Goal: Transaction & Acquisition: Download file/media

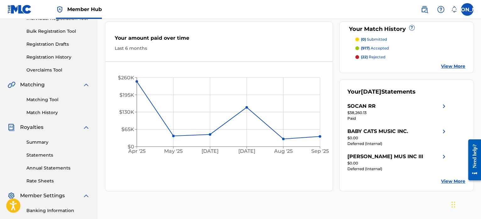
scroll to position [94, 0]
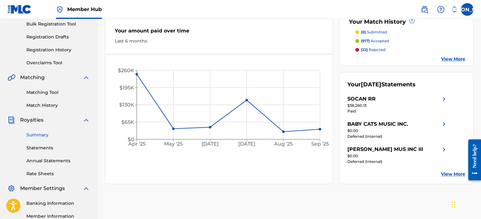
click at [43, 132] on link "Summary" at bounding box center [58, 135] width 64 height 7
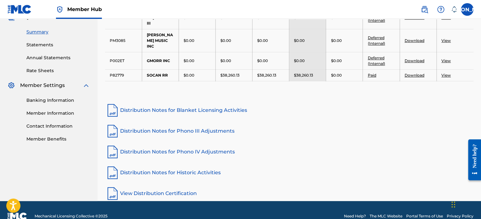
scroll to position [71, 0]
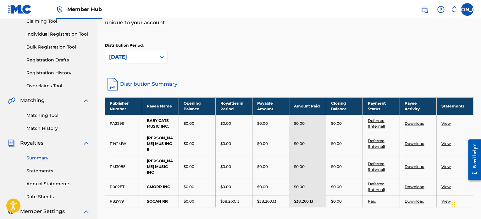
click at [414, 199] on link "Download" at bounding box center [415, 201] width 20 height 5
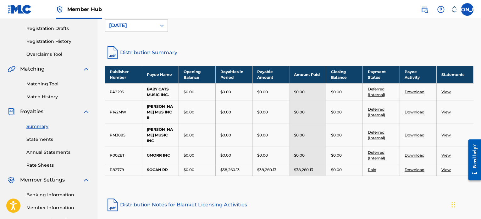
click at [248, 164] on td "$38,260.13" at bounding box center [234, 170] width 37 height 12
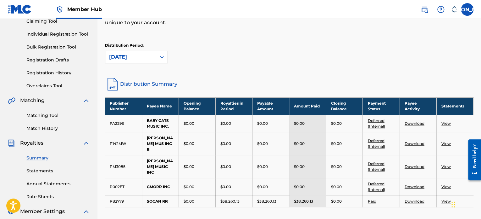
scroll to position [40, 0]
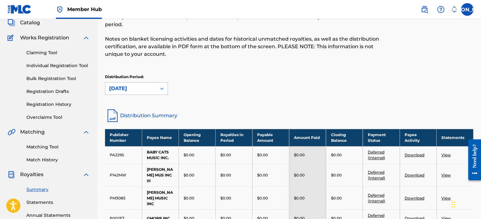
click at [160, 91] on icon at bounding box center [162, 88] width 6 height 6
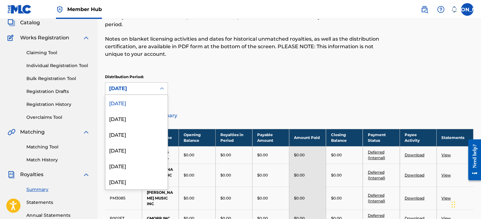
click at [218, 84] on div "Distribution Period: 54 results available. Use Up and Down to choose options, p…" at bounding box center [289, 84] width 369 height 21
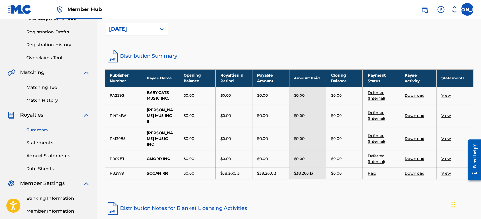
scroll to position [103, 0]
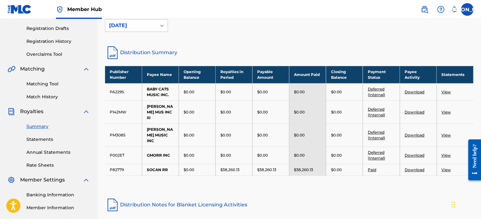
click at [373, 167] on link "Paid" at bounding box center [372, 169] width 8 height 5
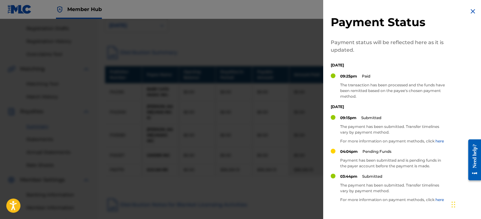
click at [480, 8] on div "Payment Status Payment status will be reflected here as it is updated. [DATE] 0…" at bounding box center [403, 136] width 161 height 272
click at [472, 11] on img at bounding box center [473, 12] width 8 height 8
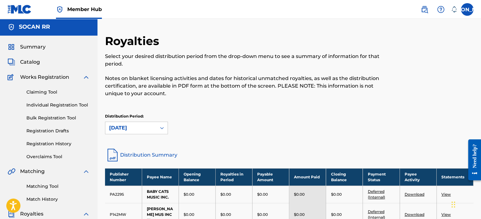
scroll to position [0, 0]
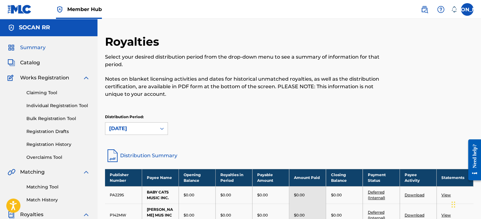
click at [32, 45] on span "Summary" at bounding box center [32, 48] width 25 height 8
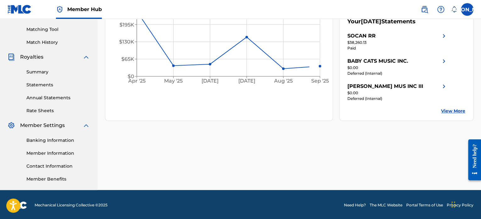
scroll to position [94, 0]
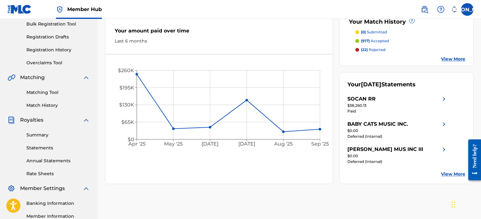
click at [373, 98] on div "SOCAN RR" at bounding box center [362, 99] width 28 height 8
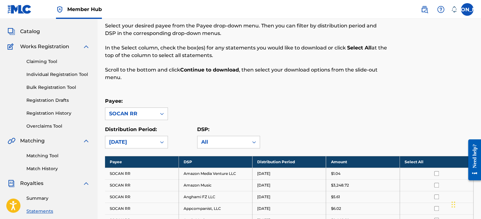
scroll to position [63, 0]
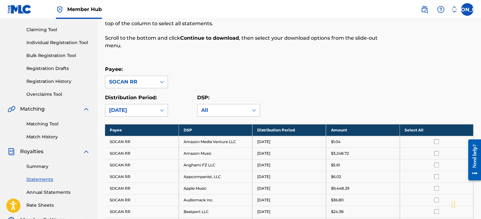
click at [414, 129] on th "Select All" at bounding box center [437, 130] width 74 height 12
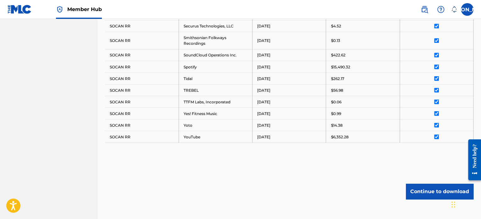
scroll to position [572, 0]
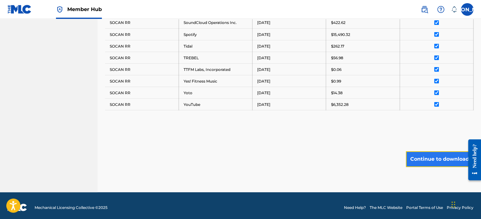
click at [430, 160] on button "Continue to download" at bounding box center [440, 159] width 68 height 16
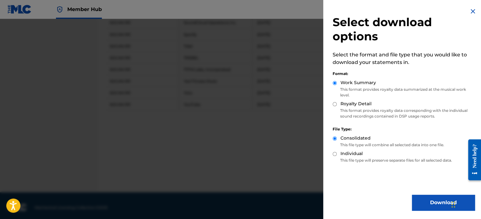
click at [365, 103] on label "Royalty Detail" at bounding box center [356, 103] width 31 height 7
click at [337, 103] on input "Royalty Detail" at bounding box center [335, 104] width 4 height 4
radio input "true"
click at [432, 201] on button "Download" at bounding box center [443, 202] width 63 height 16
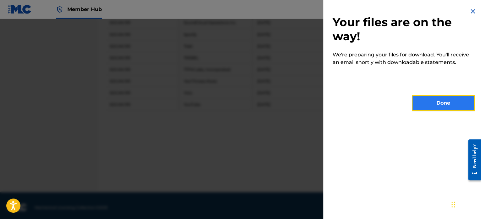
click at [435, 101] on button "Done" at bounding box center [443, 103] width 63 height 16
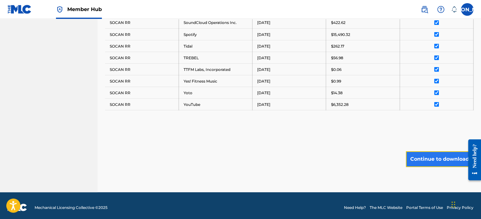
click at [433, 156] on button "Continue to download" at bounding box center [440, 159] width 68 height 16
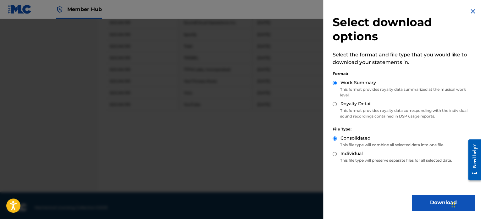
click at [365, 102] on label "Royalty Detail" at bounding box center [356, 103] width 31 height 7
click at [337, 102] on input "Royalty Detail" at bounding box center [335, 104] width 4 height 4
radio input "true"
click at [362, 82] on label "Work Summary" at bounding box center [359, 82] width 36 height 7
click at [337, 82] on input "Work Summary" at bounding box center [335, 83] width 4 height 4
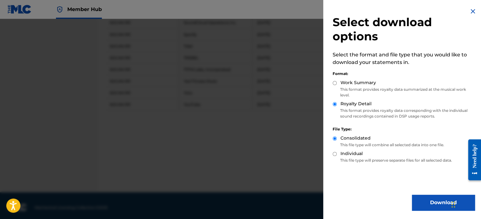
radio input "true"
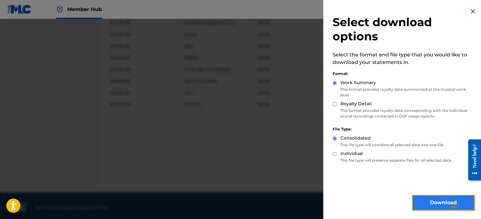
click at [431, 201] on button "Download" at bounding box center [443, 202] width 63 height 16
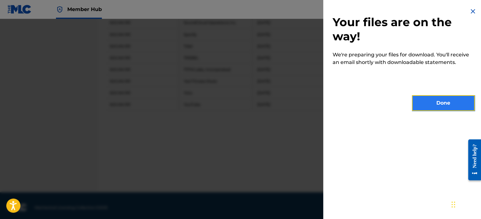
click at [445, 98] on button "Done" at bounding box center [443, 103] width 63 height 16
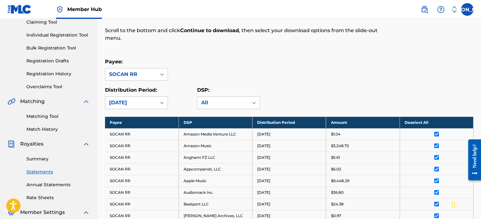
scroll to position [0, 0]
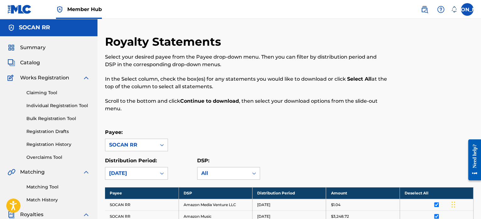
click at [148, 59] on p "Select your desired payee from the Payee drop-down menu. Then you can filter by…" at bounding box center [247, 60] width 284 height 15
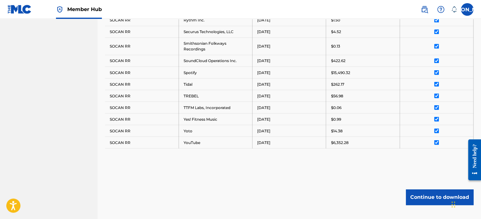
scroll to position [572, 0]
